Goal: Navigation & Orientation: Find specific page/section

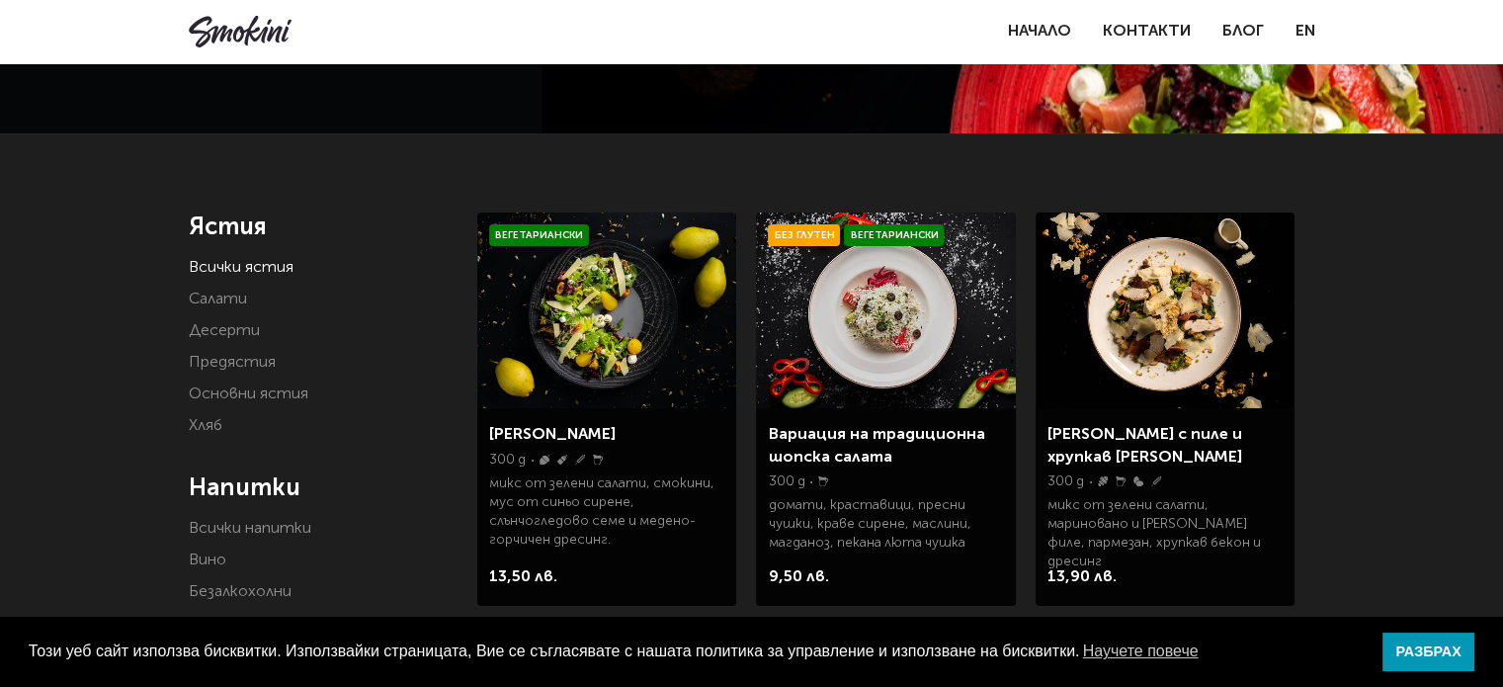
scroll to position [297, 0]
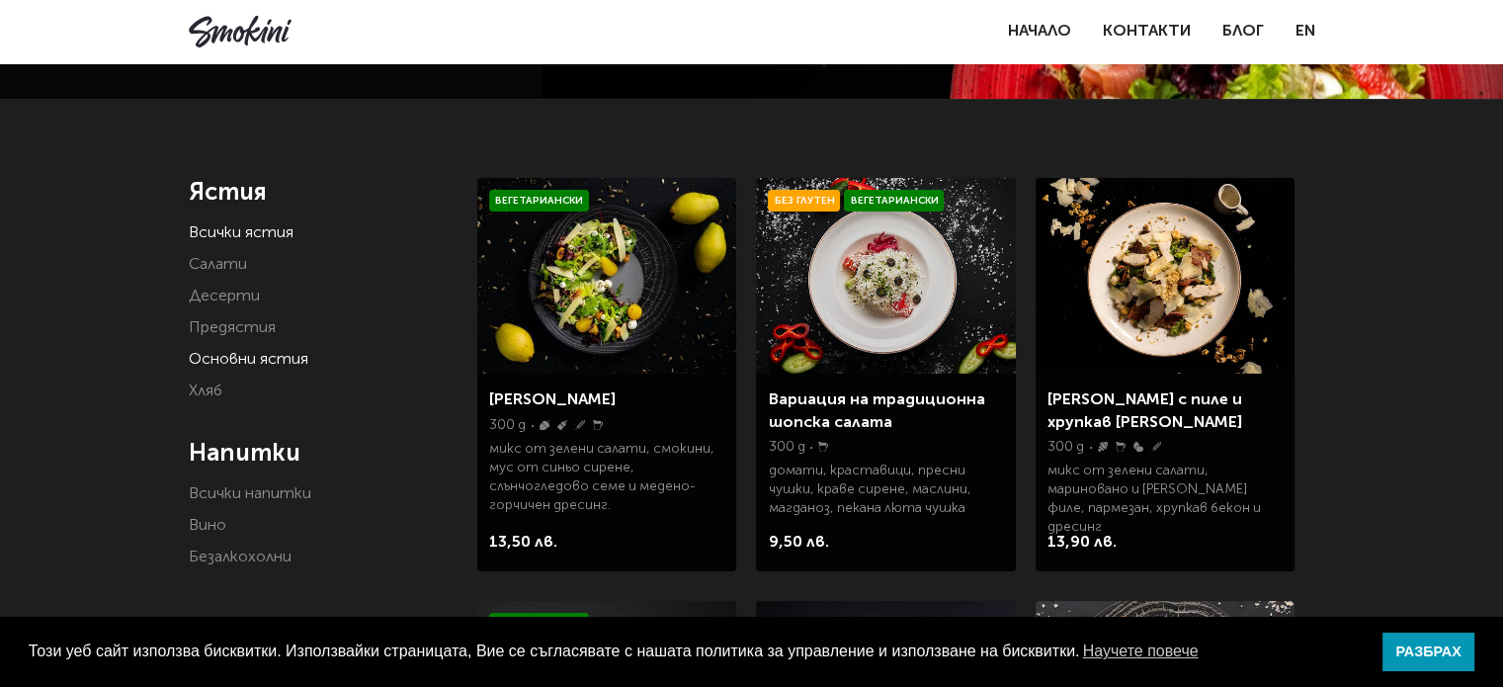
click at [227, 355] on link "Основни ястия" at bounding box center [249, 360] width 120 height 16
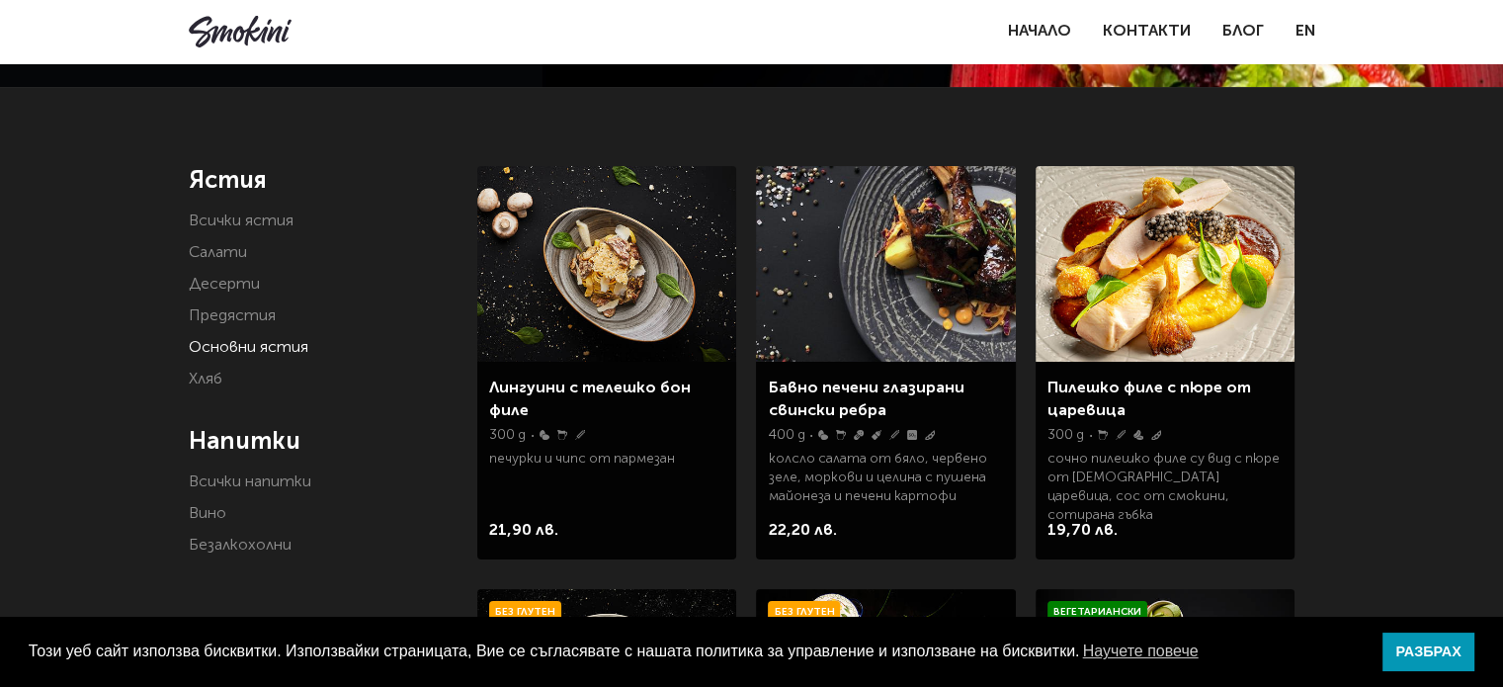
scroll to position [297, 0]
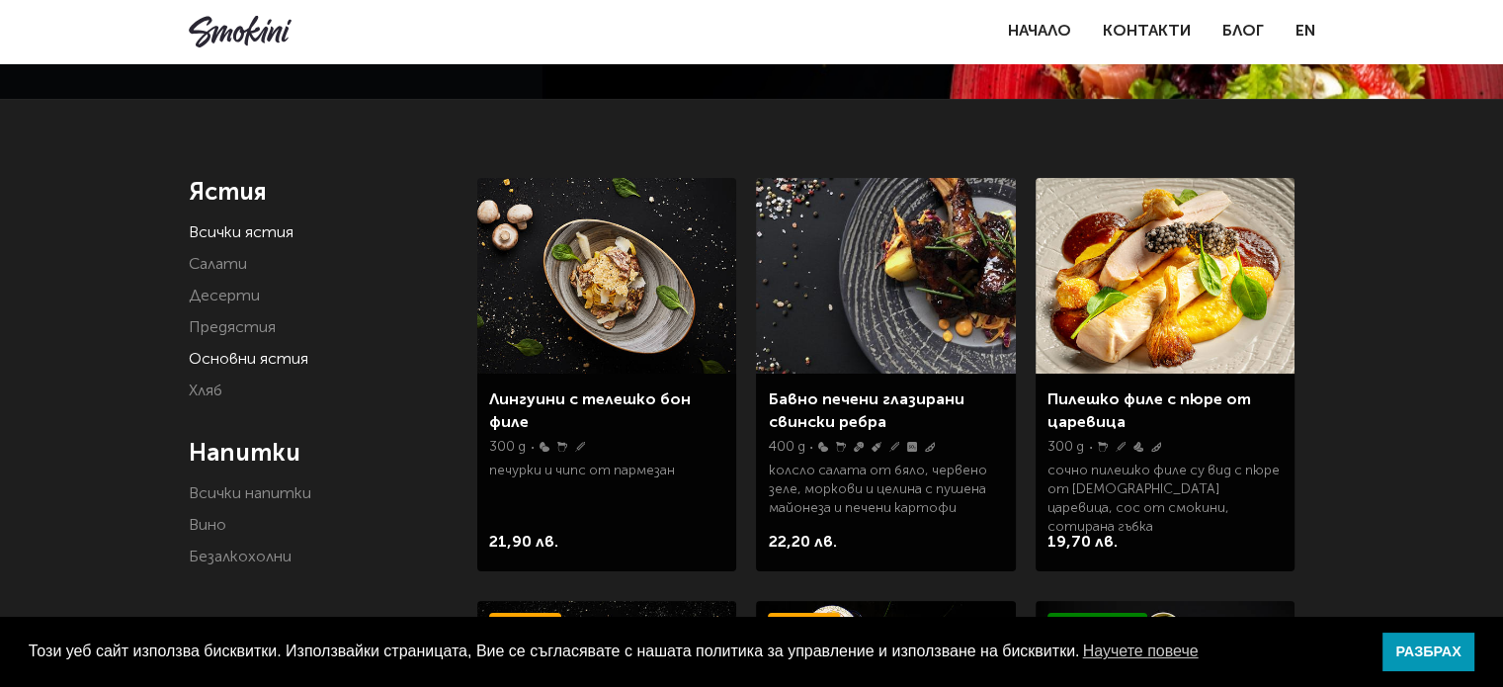
click at [237, 240] on link "Всички ястия" at bounding box center [241, 233] width 105 height 16
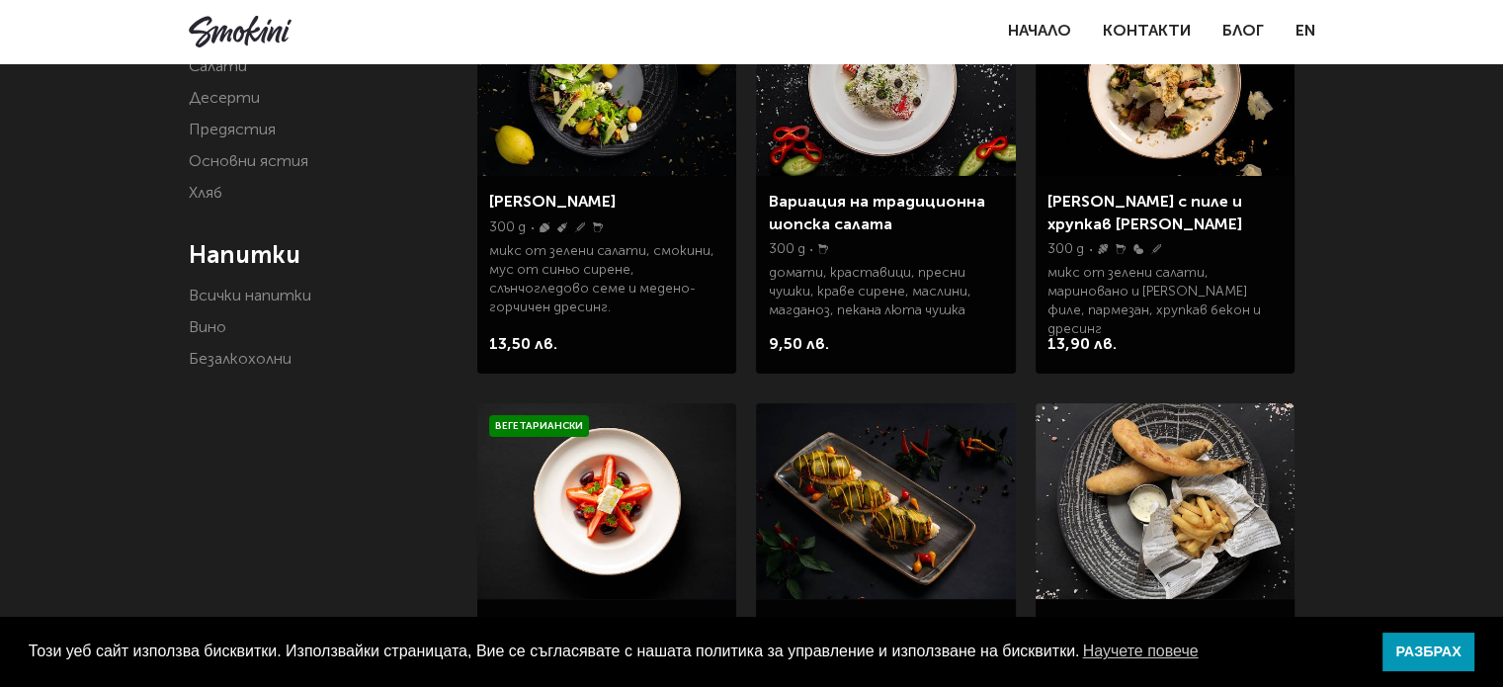
scroll to position [297, 0]
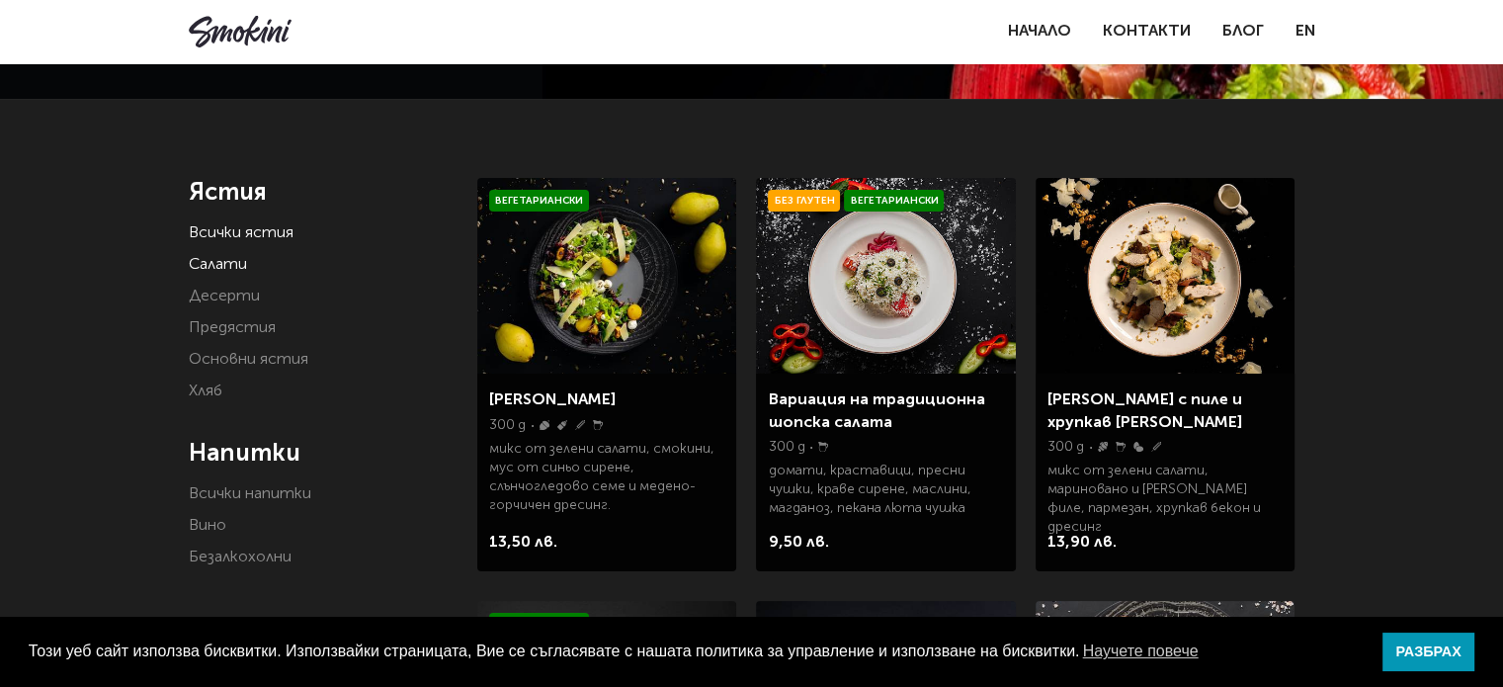
click at [233, 260] on link "Салати" at bounding box center [218, 265] width 58 height 16
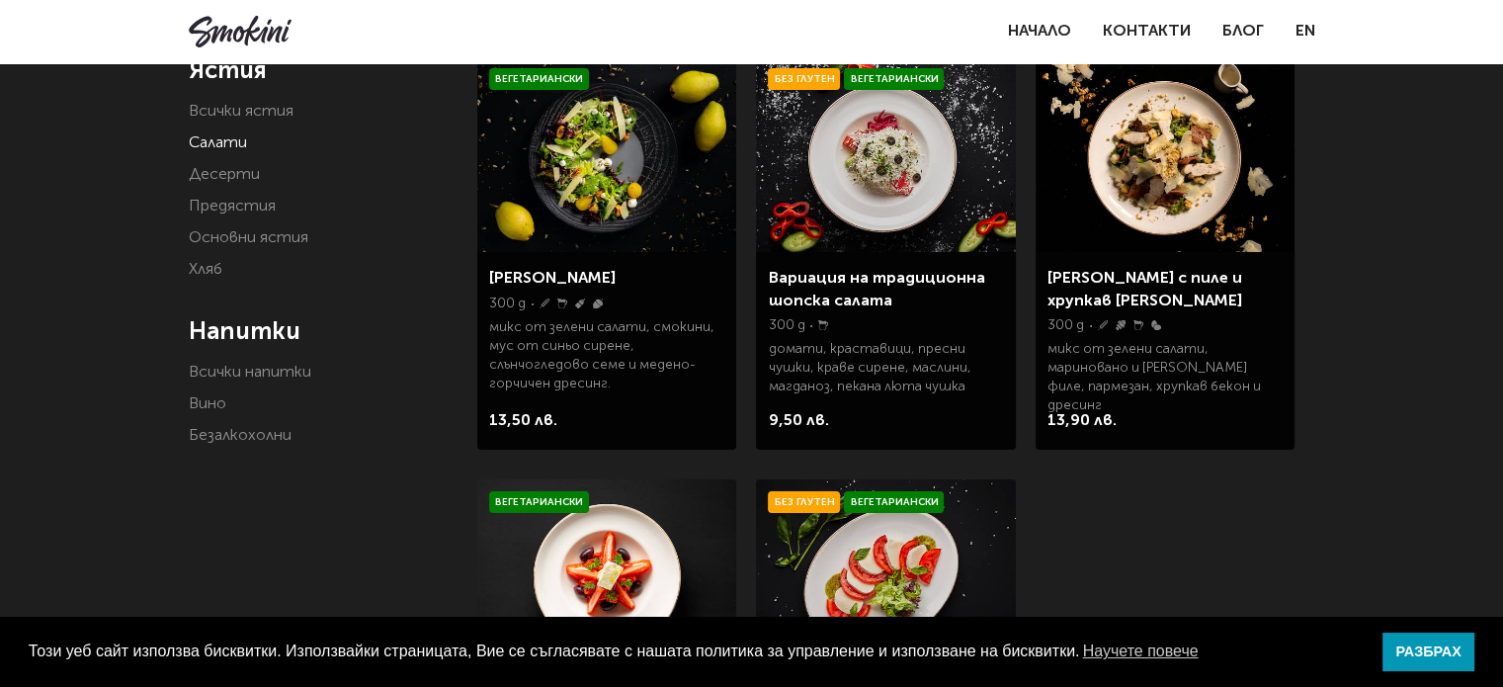
scroll to position [395, 0]
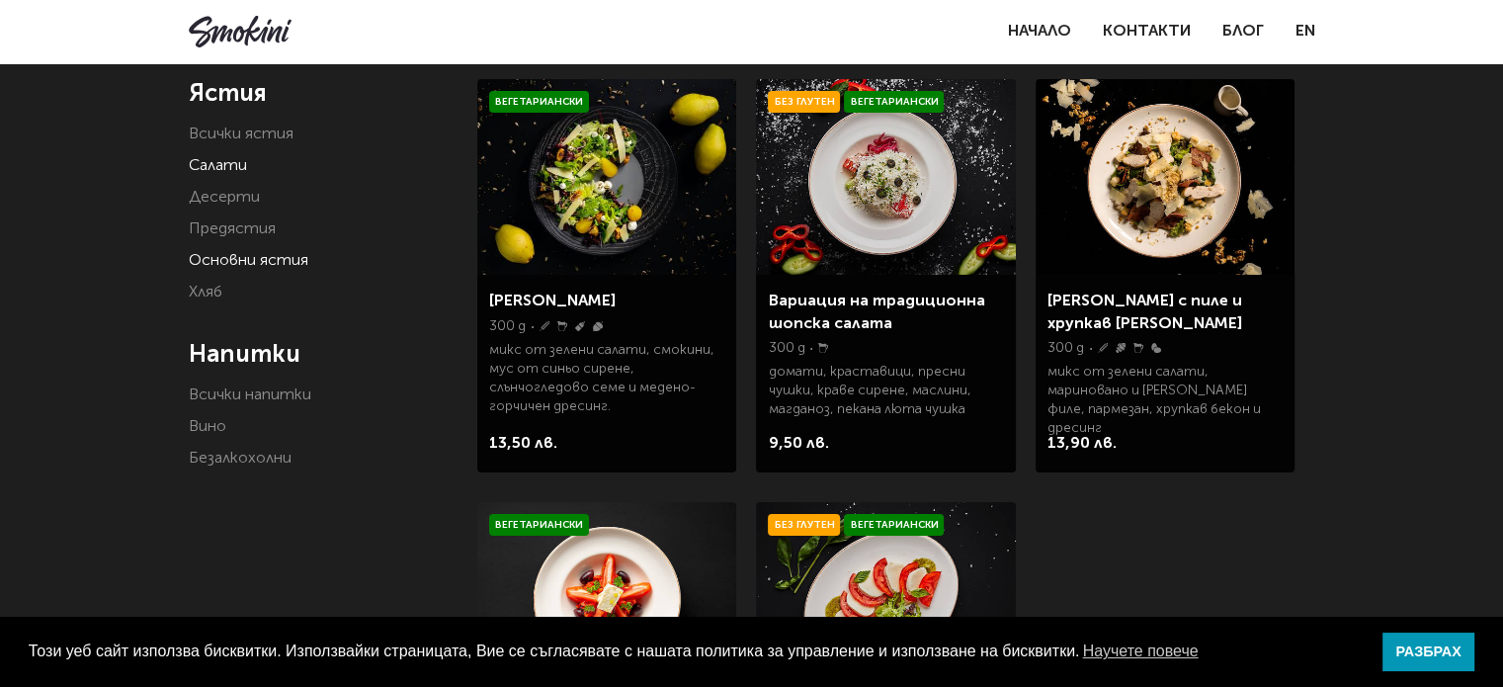
click at [255, 262] on link "Основни ястия" at bounding box center [249, 261] width 120 height 16
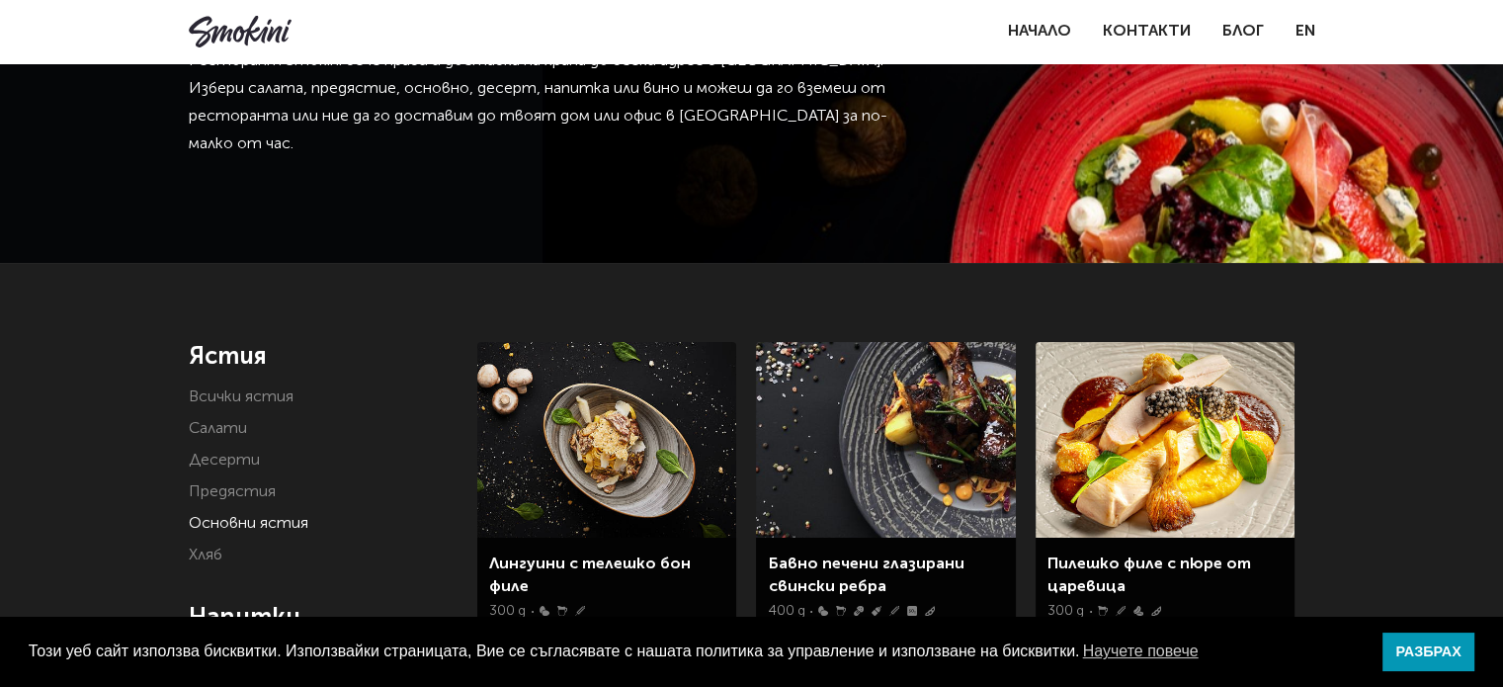
scroll to position [297, 0]
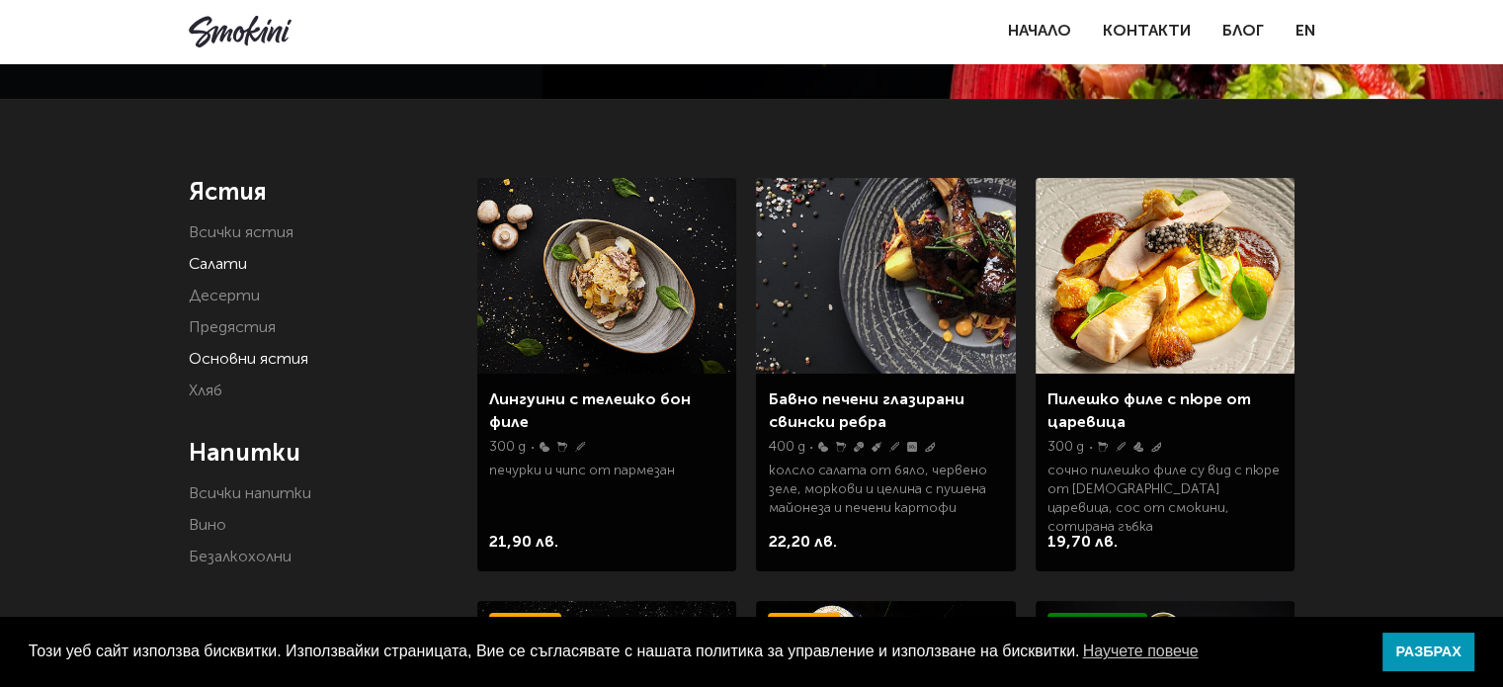
click at [233, 265] on link "Салати" at bounding box center [218, 265] width 58 height 16
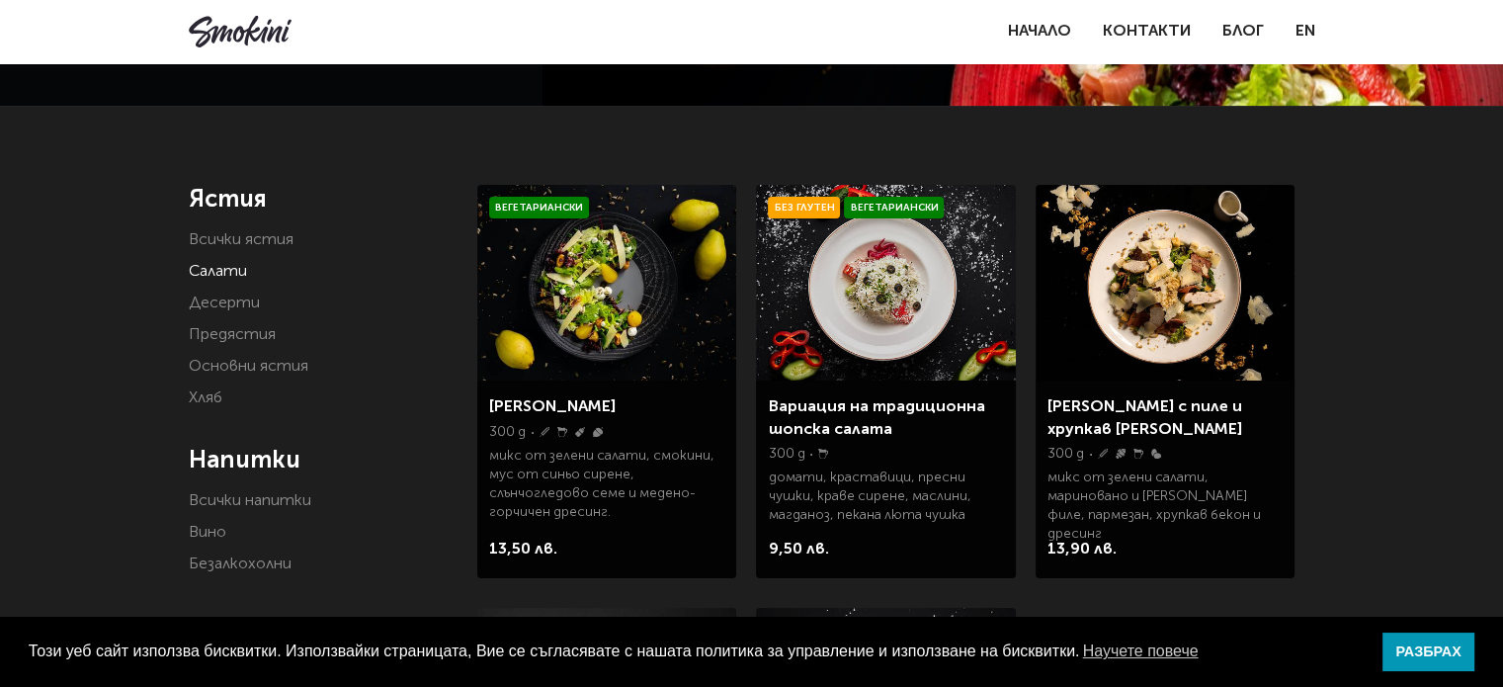
scroll to position [395, 0]
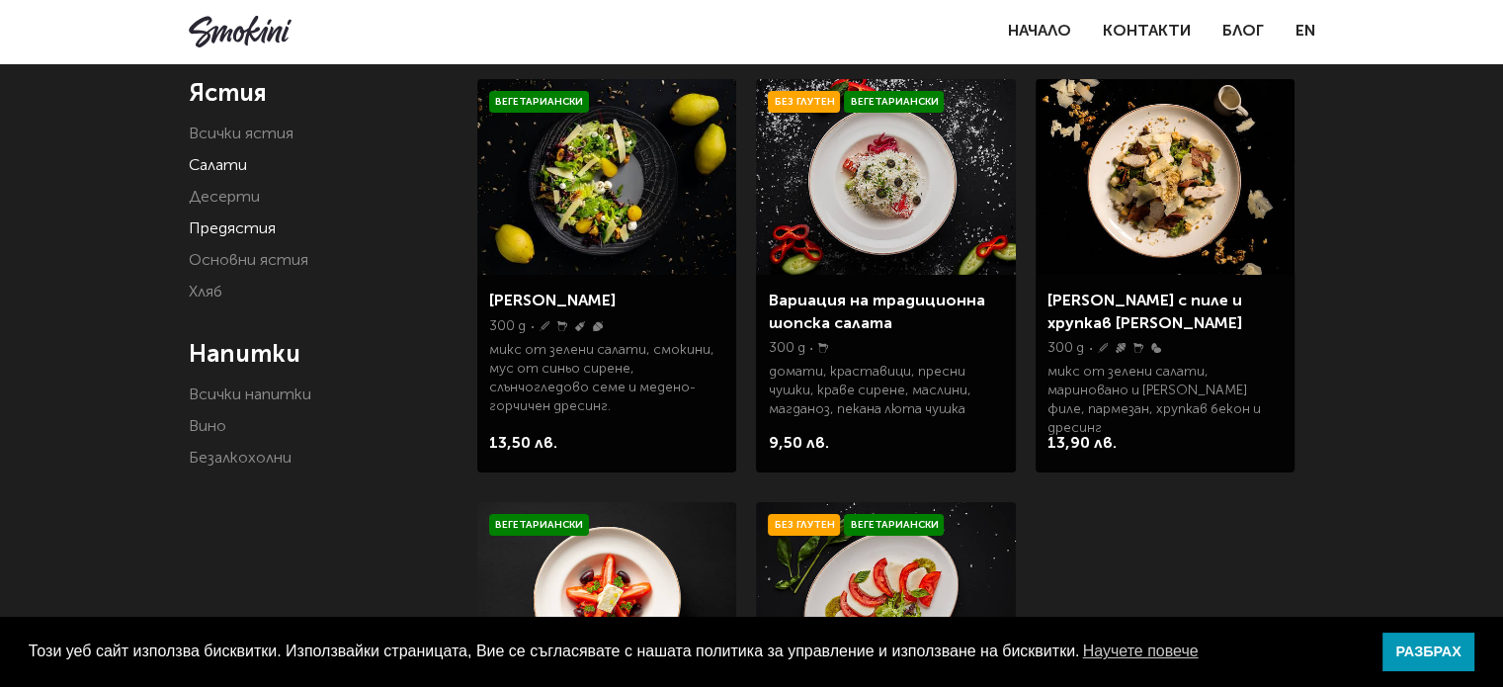
click at [230, 231] on link "Предястия" at bounding box center [232, 229] width 87 height 16
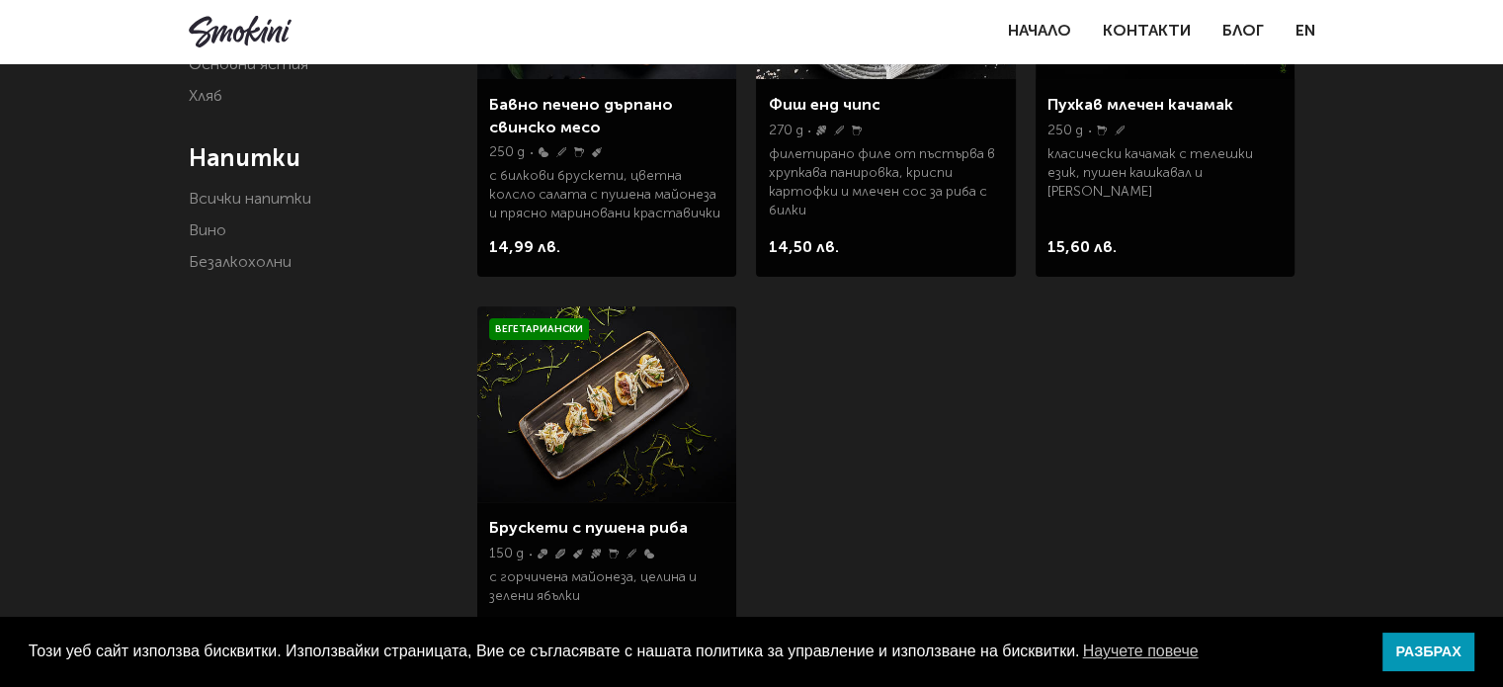
scroll to position [395, 0]
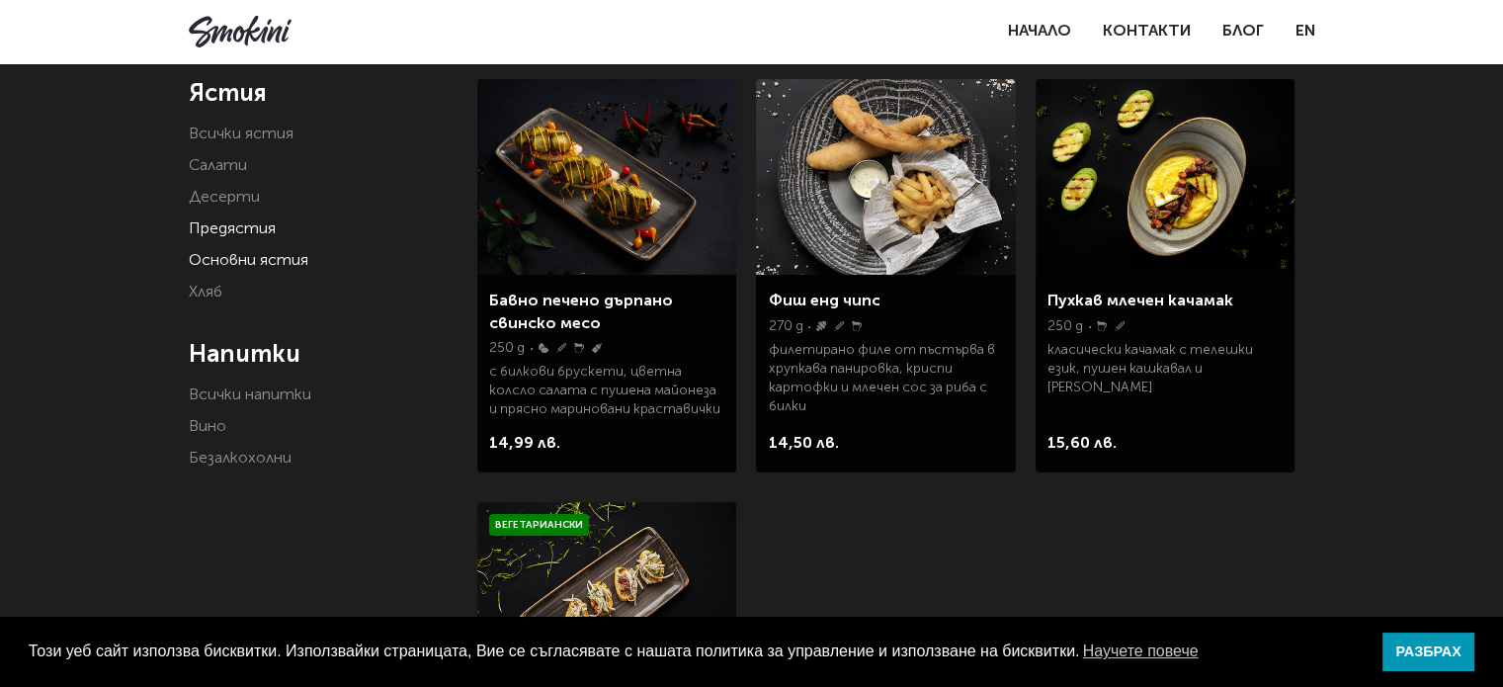
click at [241, 256] on link "Основни ястия" at bounding box center [249, 261] width 120 height 16
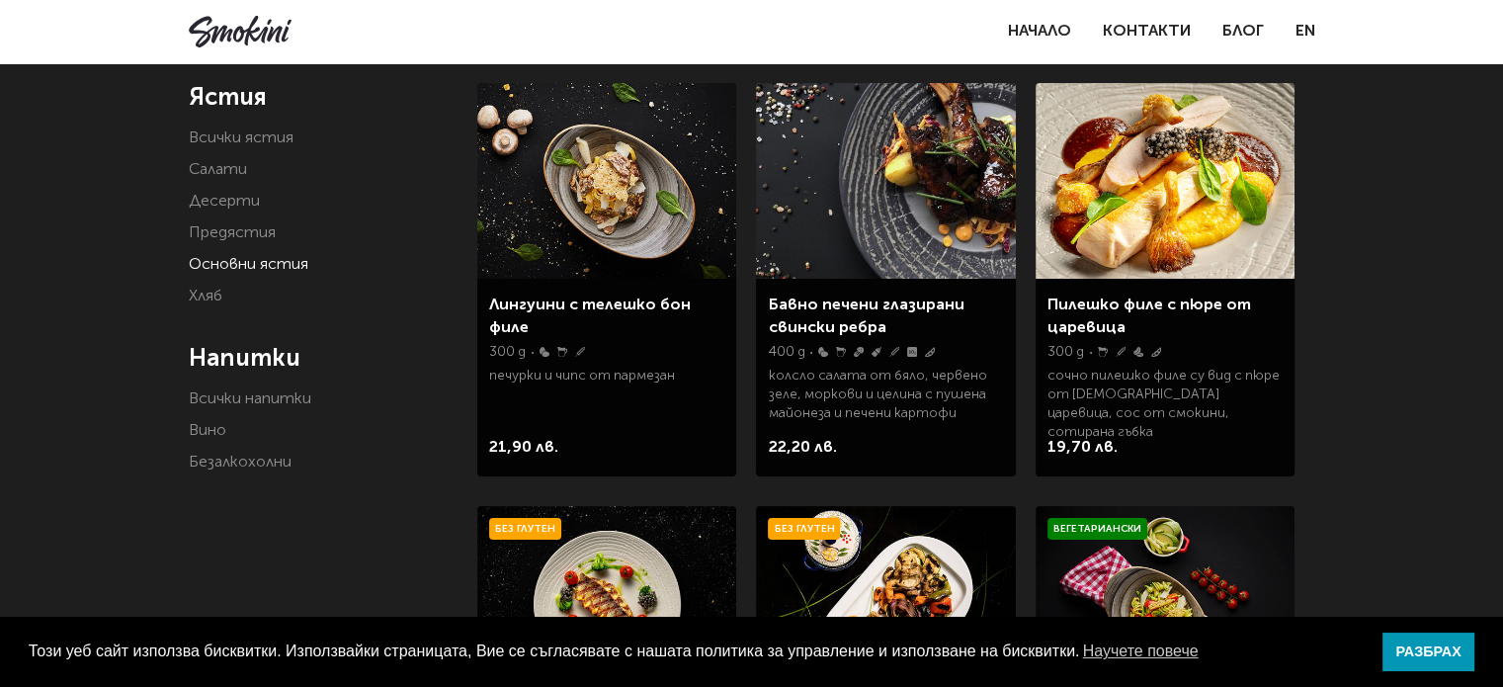
scroll to position [378, 0]
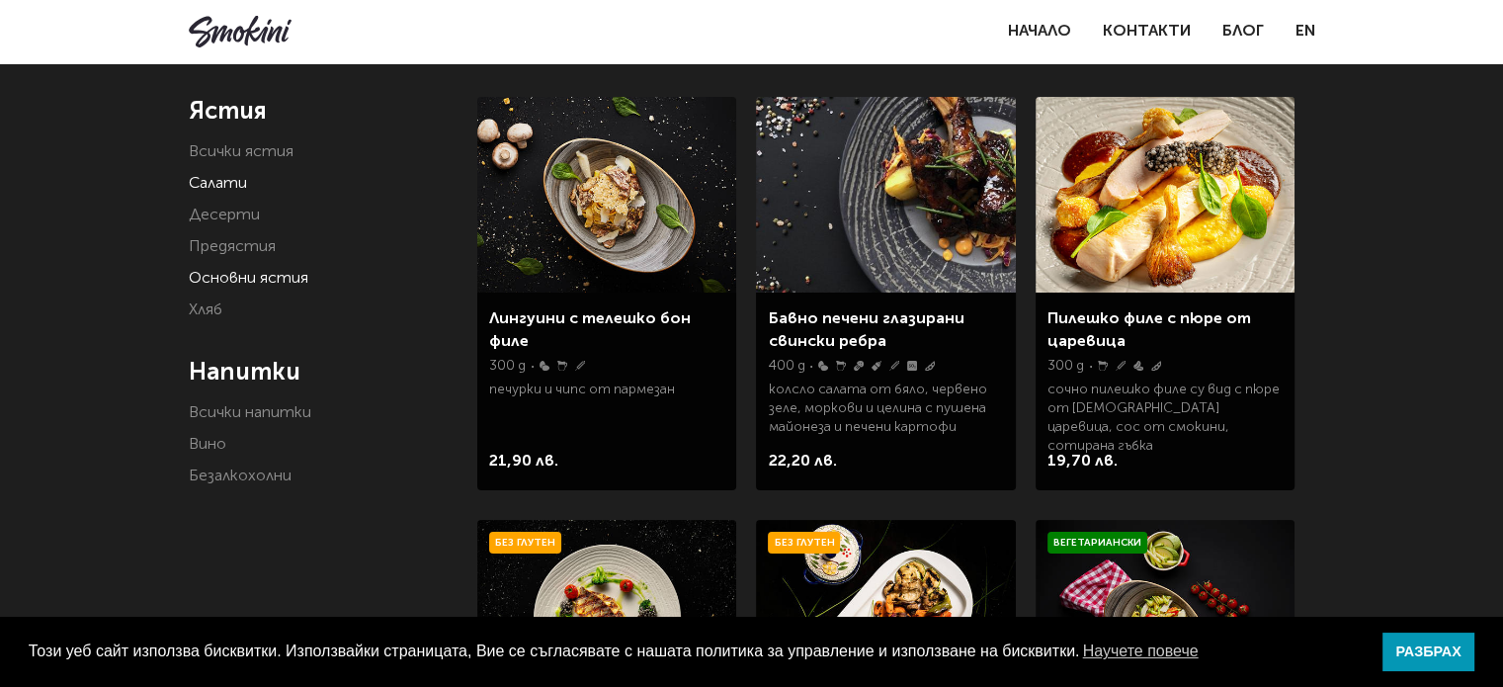
click at [210, 185] on link "Салати" at bounding box center [218, 184] width 58 height 16
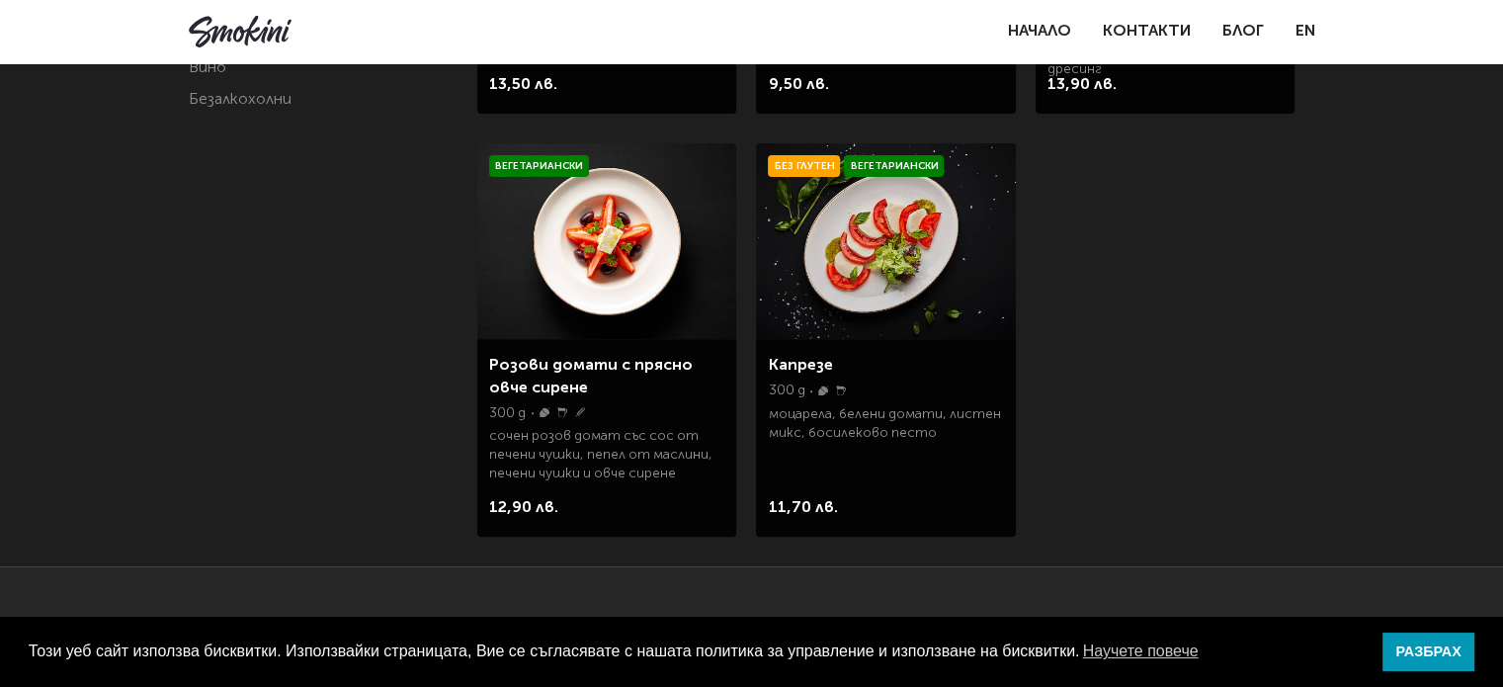
scroll to position [161, 0]
